Goal: Obtain resource: Download file/media

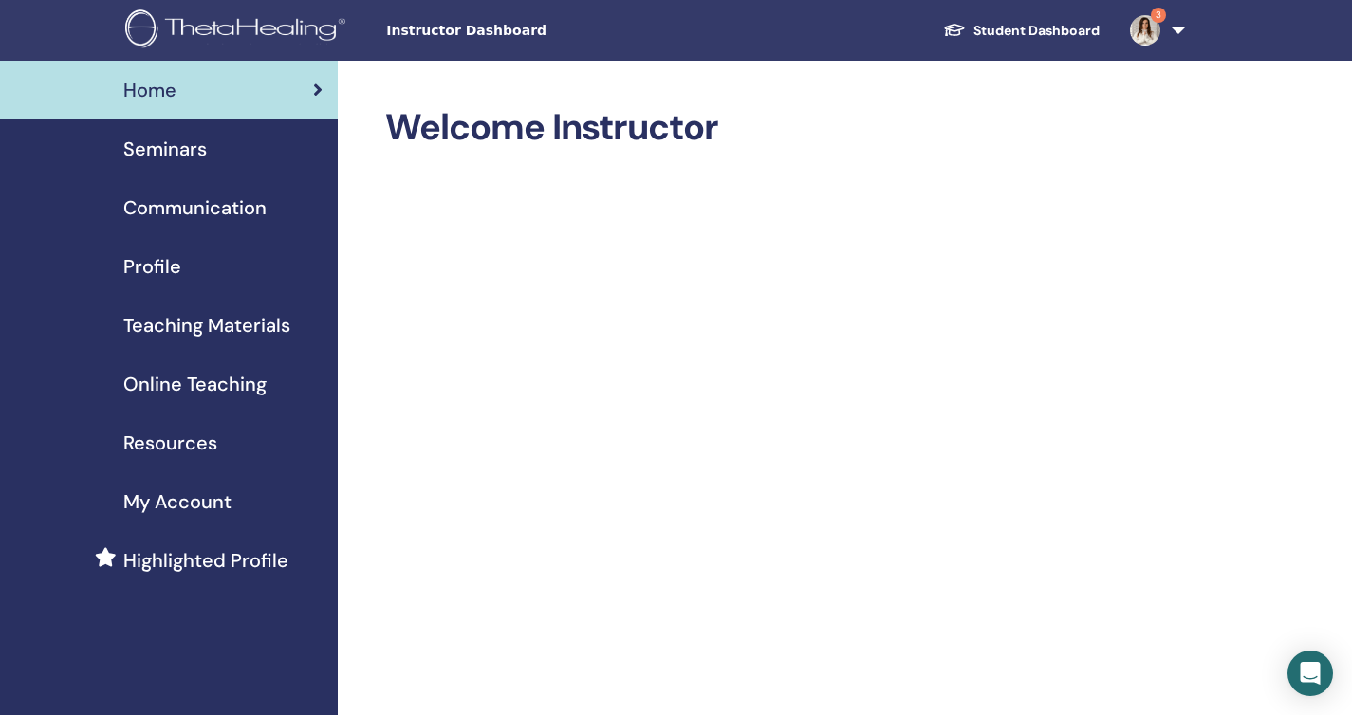
click at [434, 35] on span "Instructor Dashboard" at bounding box center [528, 31] width 285 height 20
click at [208, 149] on div "Seminars" at bounding box center [168, 149] width 307 height 28
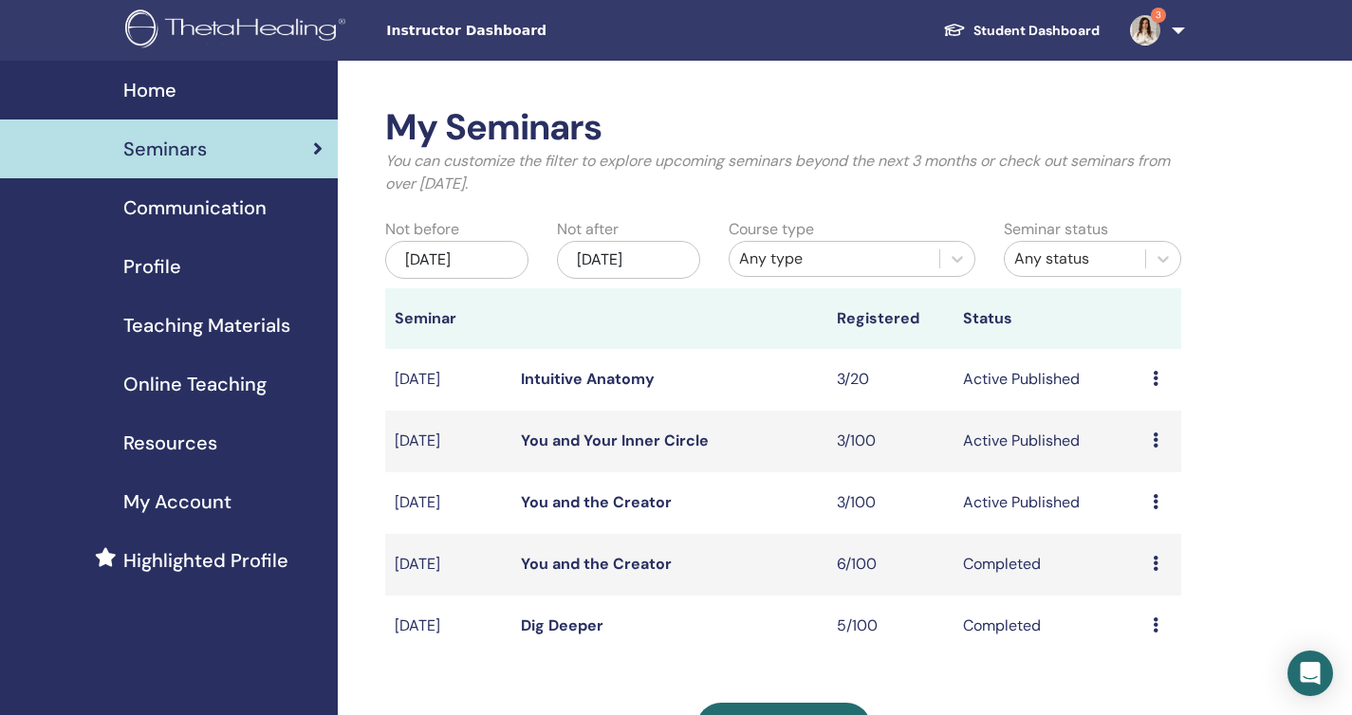
click at [643, 506] on link "You and the Creator" at bounding box center [596, 502] width 151 height 20
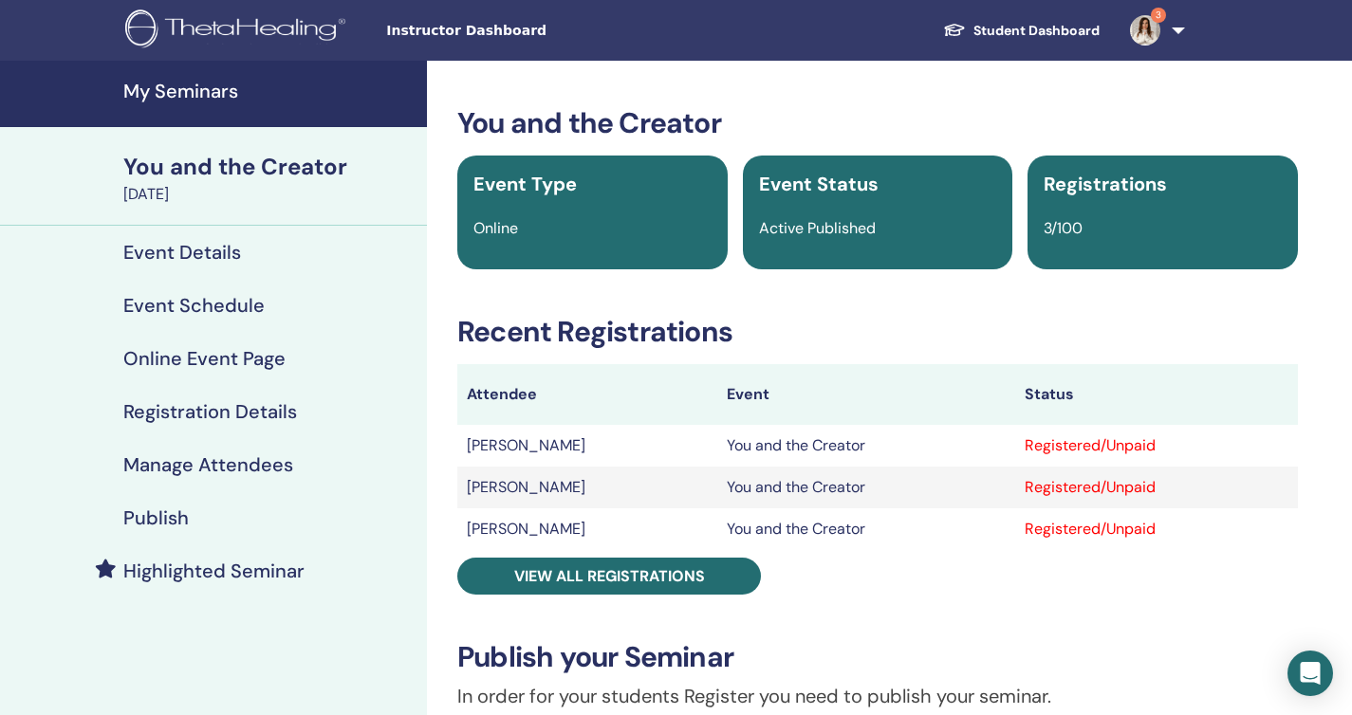
click at [1157, 38] on img at bounding box center [1145, 30] width 30 height 30
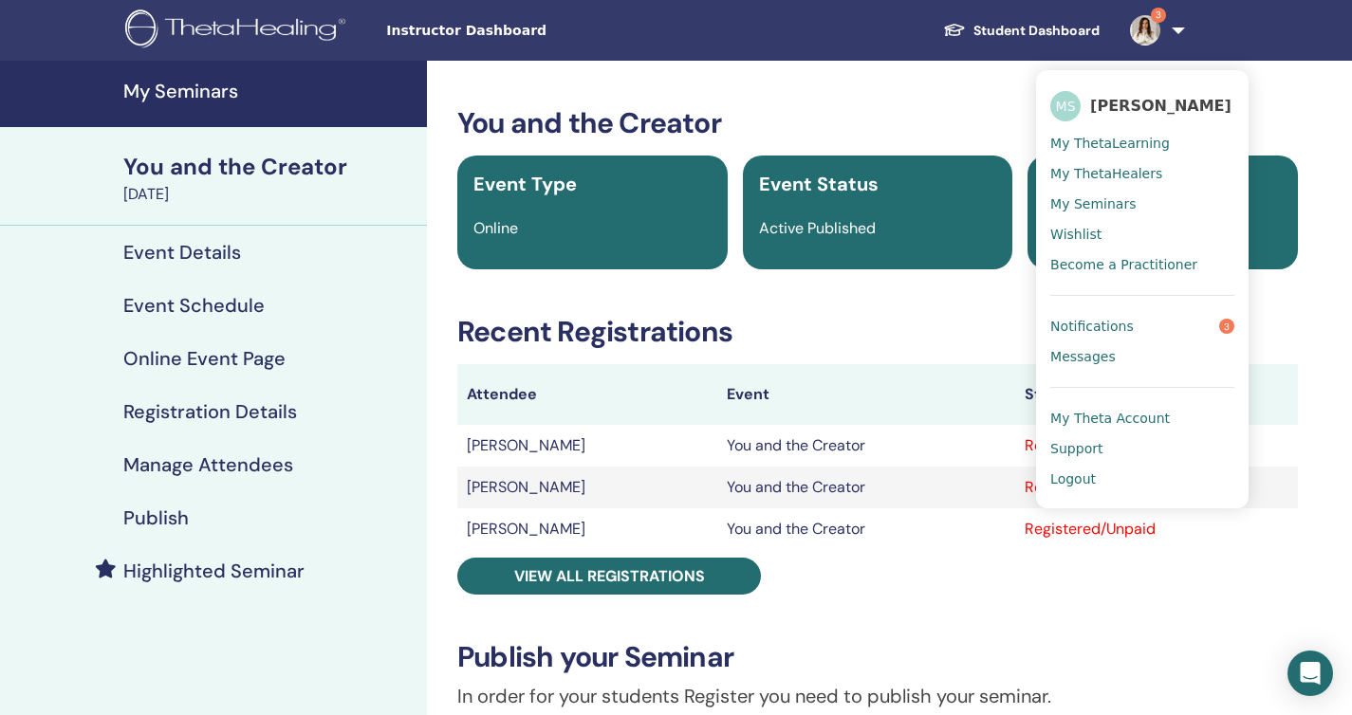
click at [1110, 322] on span "Notifications" at bounding box center [1092, 326] width 84 height 17
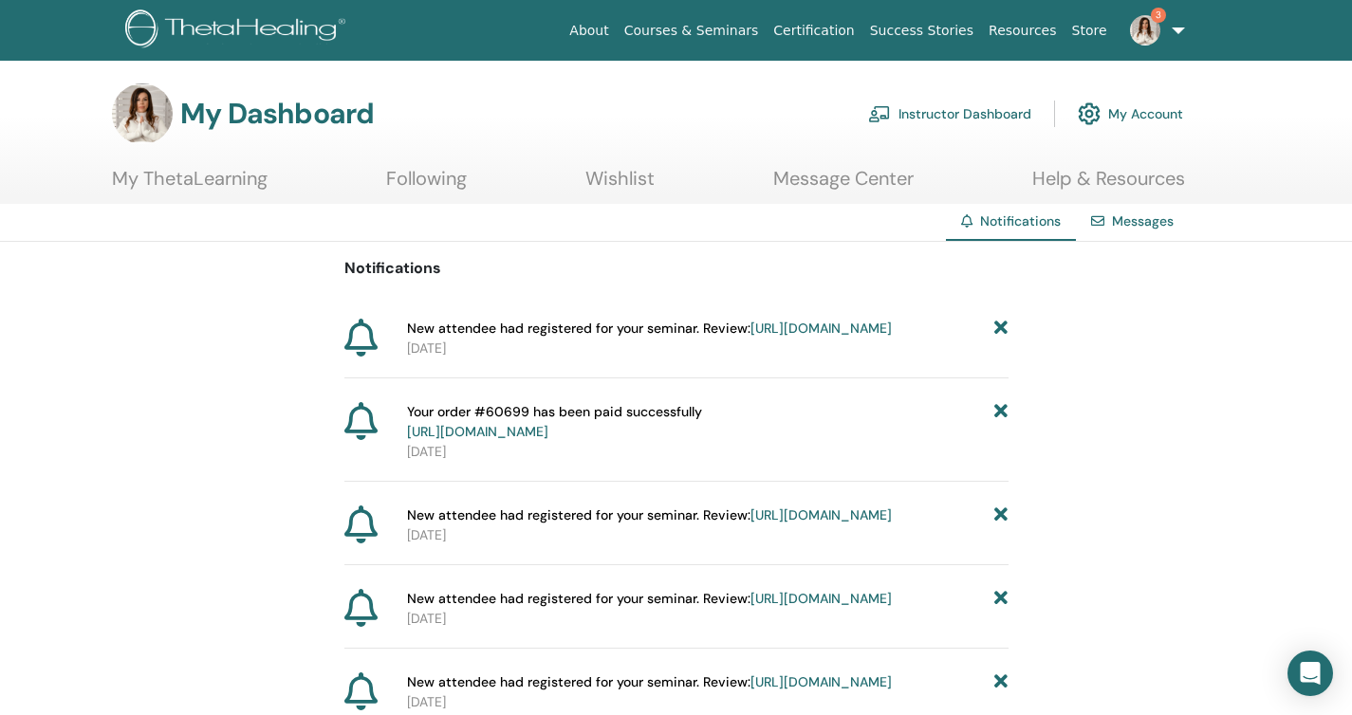
click at [838, 184] on link "Message Center" at bounding box center [843, 185] width 140 height 37
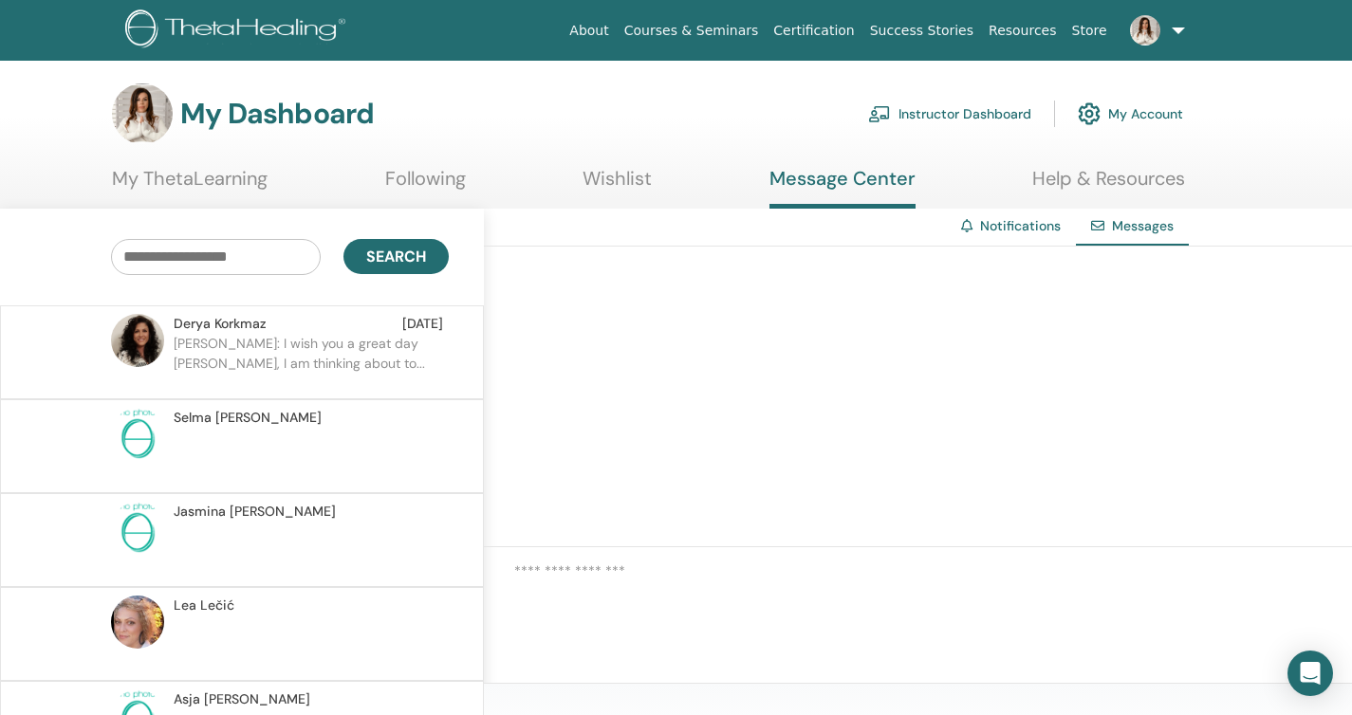
click at [973, 116] on link "Instructor Dashboard" at bounding box center [949, 114] width 163 height 42
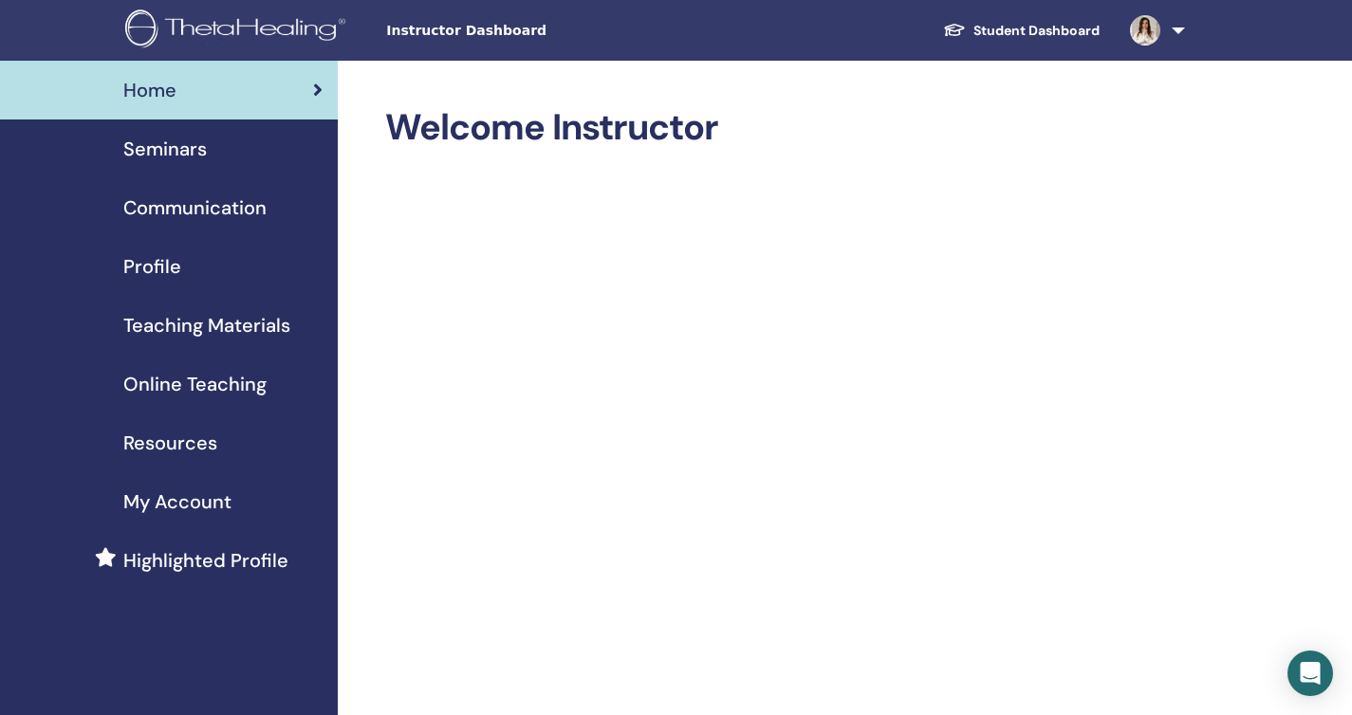
click at [216, 328] on span "Teaching Materials" at bounding box center [206, 325] width 167 height 28
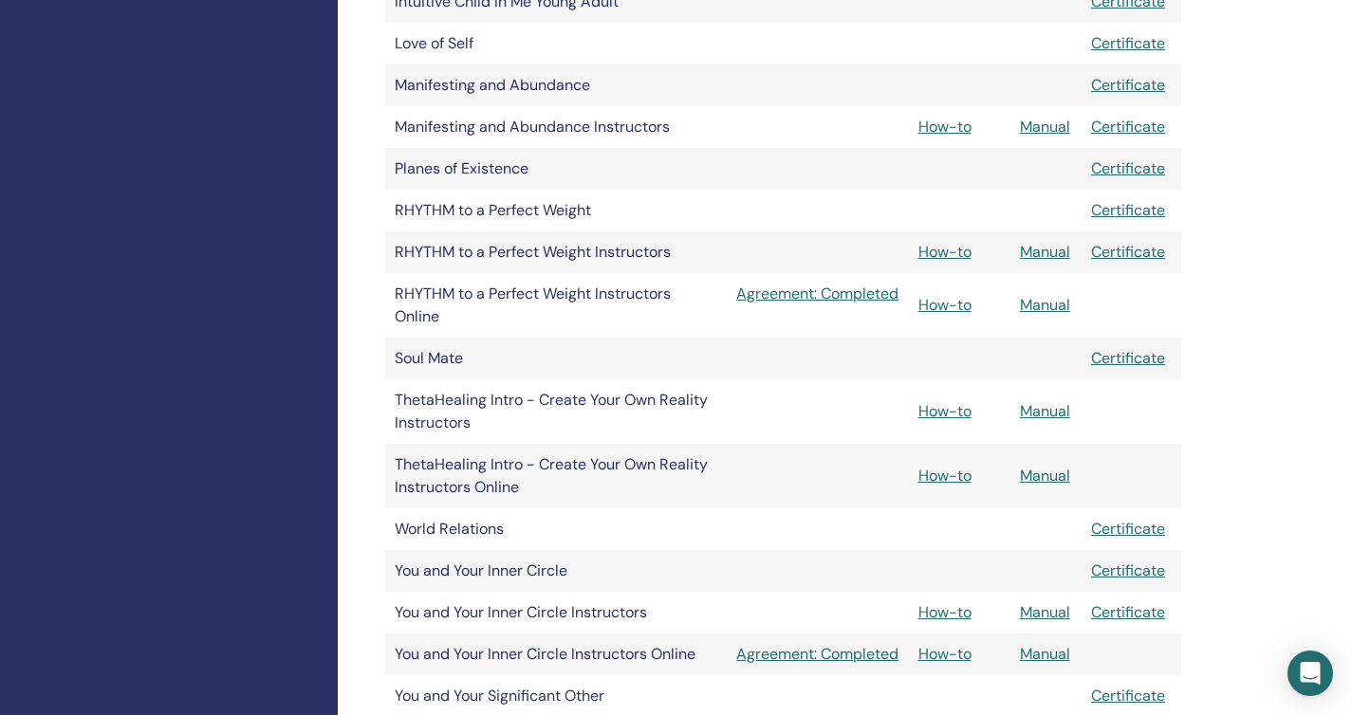
scroll to position [1225, 0]
click at [1035, 477] on link "Manual" at bounding box center [1045, 475] width 50 height 20
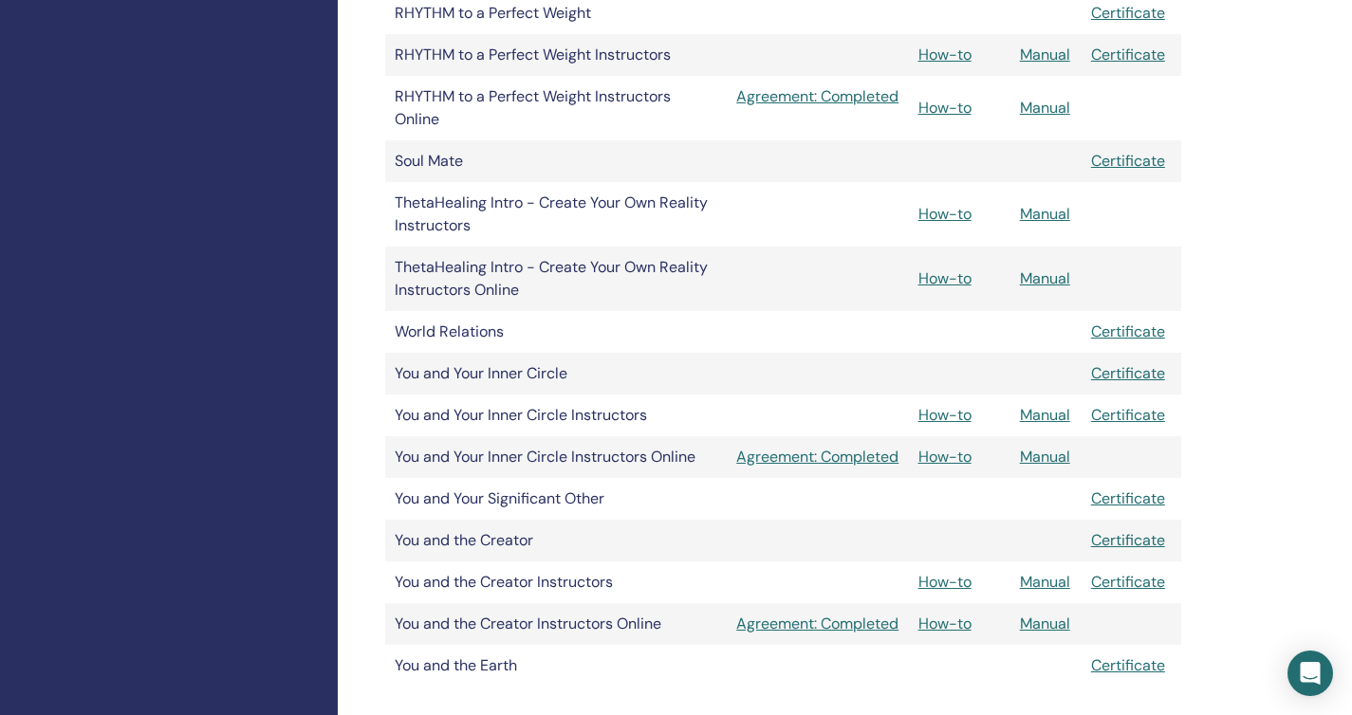
scroll to position [1354, 0]
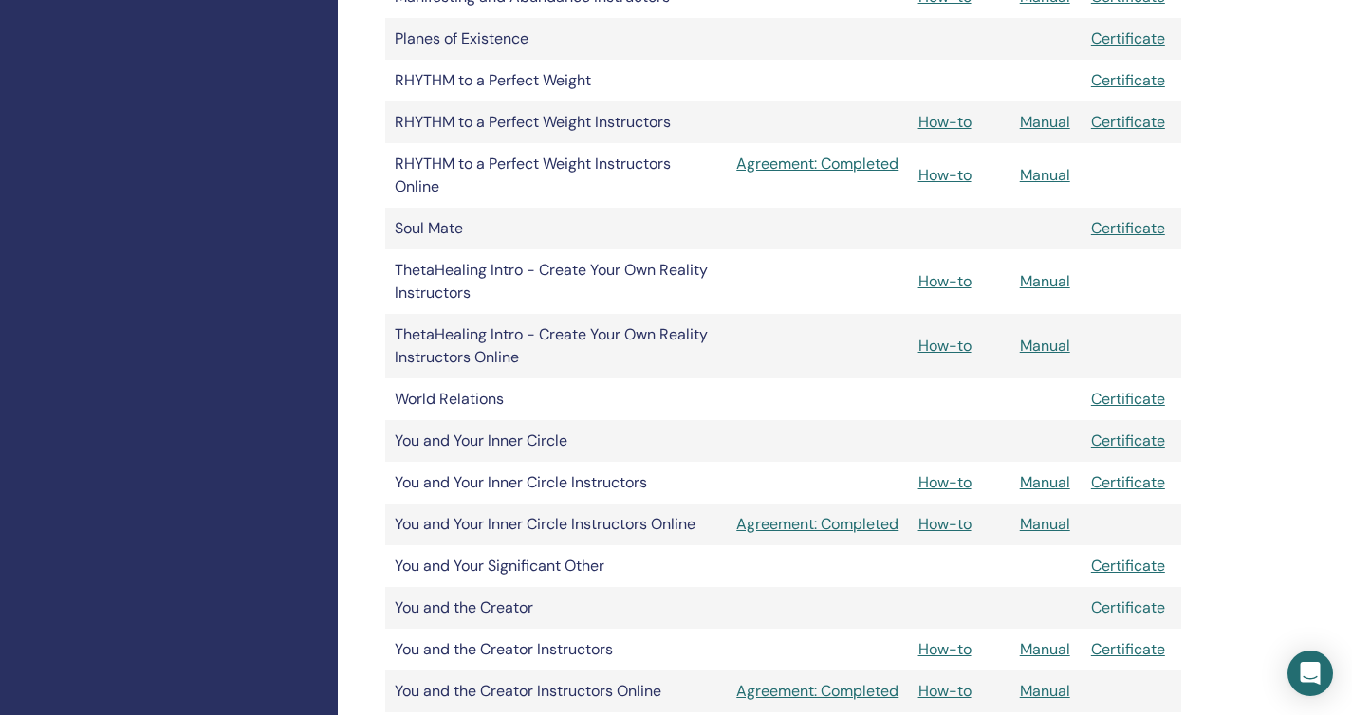
click at [1051, 275] on link "Manual" at bounding box center [1045, 281] width 50 height 20
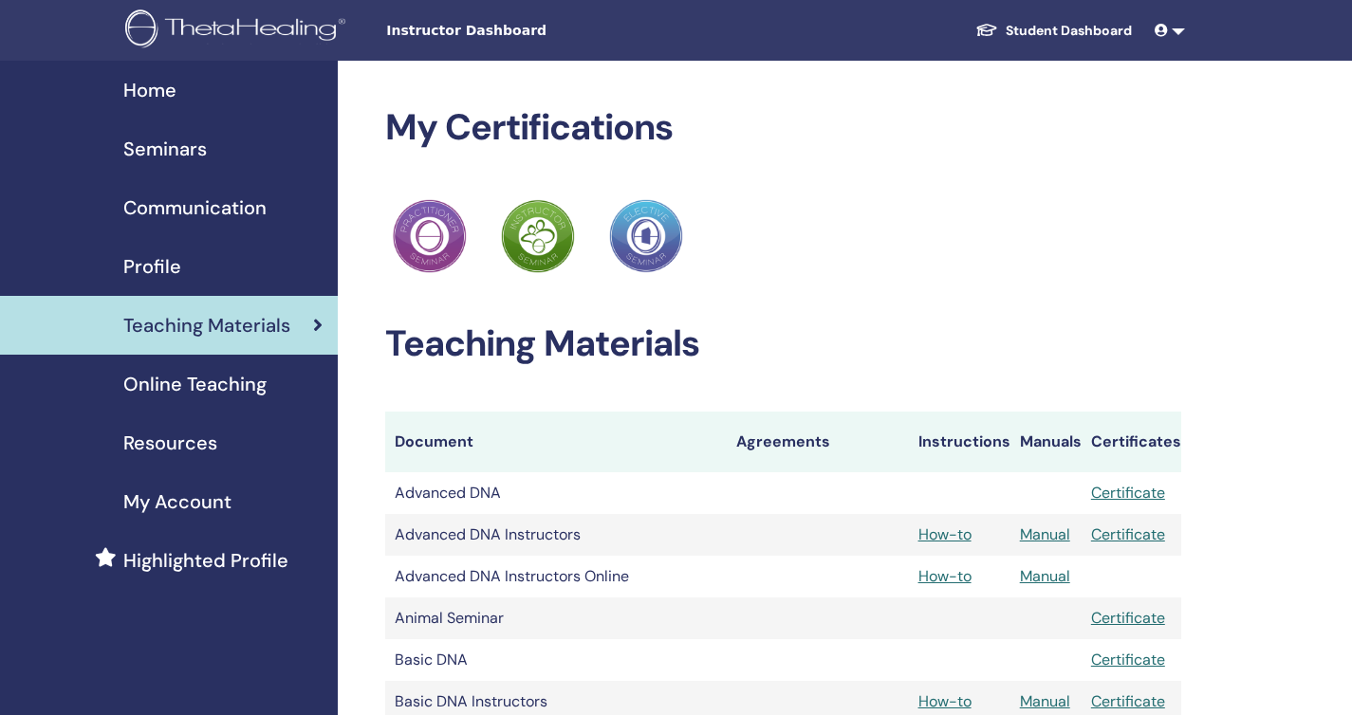
scroll to position [1354, 0]
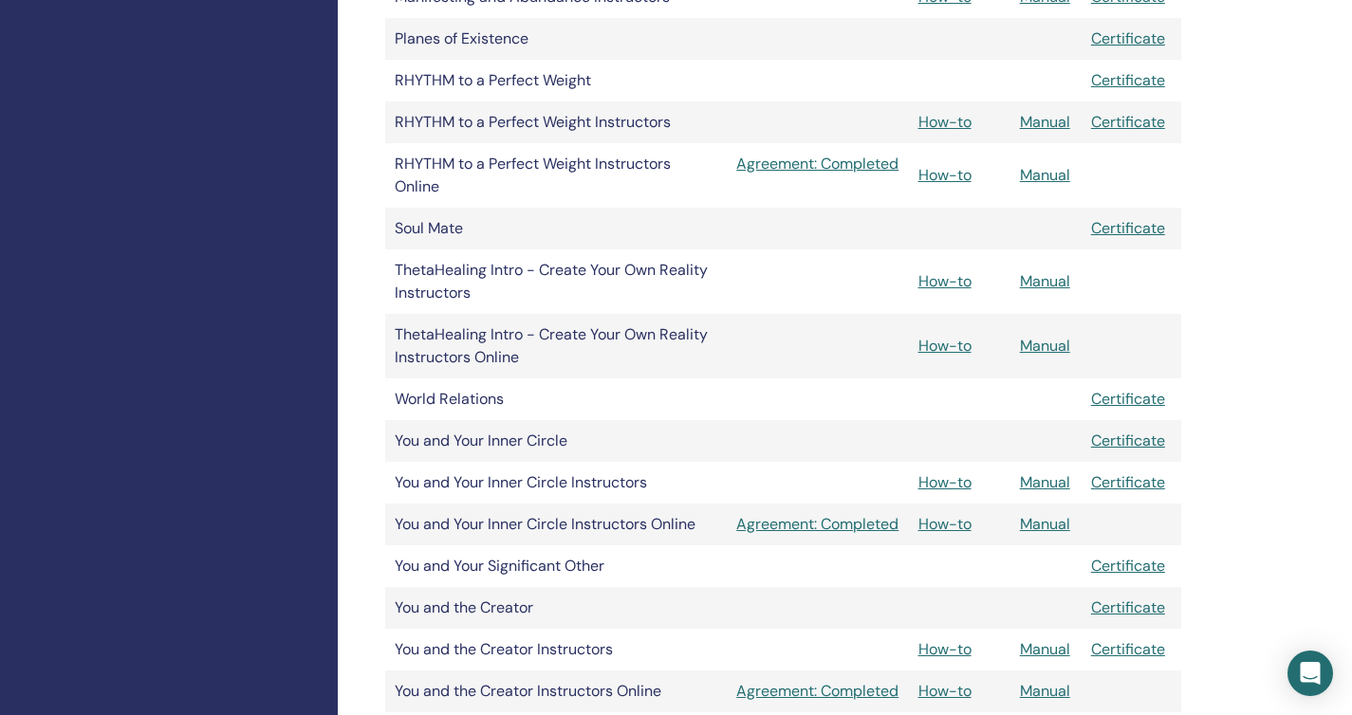
click at [963, 274] on link "How-to" at bounding box center [945, 281] width 53 height 20
